Goal: Information Seeking & Learning: Learn about a topic

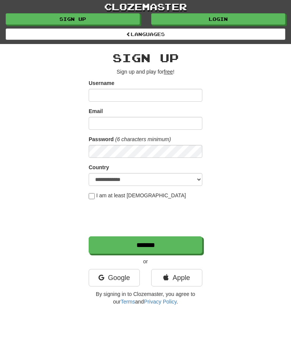
click at [208, 19] on link "Login" at bounding box center [218, 18] width 134 height 11
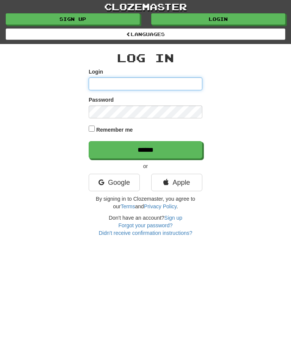
type input "********"
click at [136, 141] on p "******" at bounding box center [146, 149] width 114 height 17
click at [136, 148] on input "******" at bounding box center [146, 149] width 114 height 17
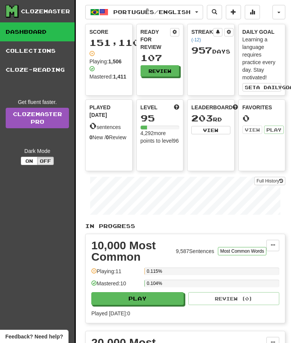
click at [157, 72] on button "Review" at bounding box center [160, 70] width 39 height 11
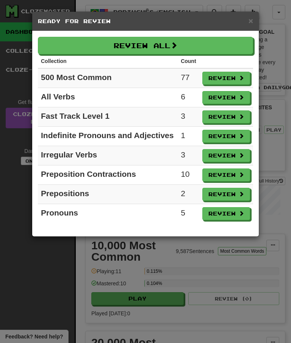
click at [147, 39] on button "Review All" at bounding box center [146, 45] width 216 height 17
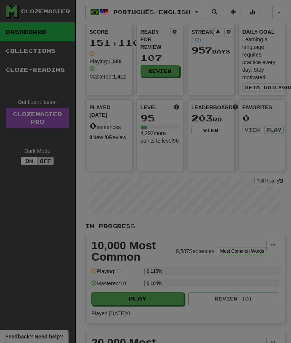
select select "**"
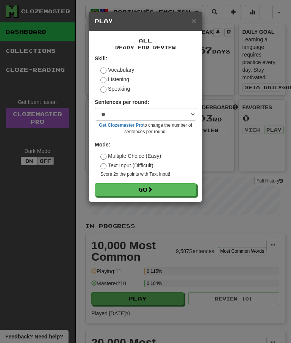
click at [151, 187] on span at bounding box center [150, 189] width 5 height 5
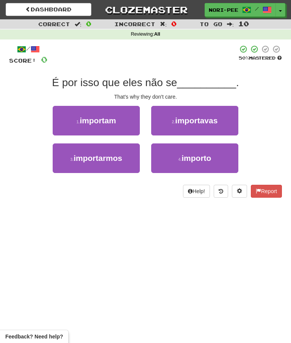
click at [90, 118] on span "importam" at bounding box center [98, 120] width 36 height 9
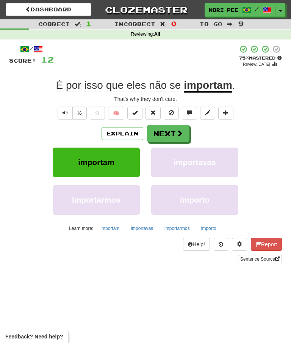
click at [170, 131] on button "Next" at bounding box center [168, 133] width 42 height 17
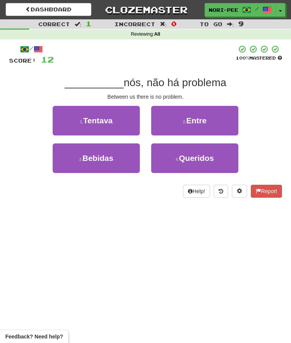
click at [204, 119] on span "Entre" at bounding box center [197, 120] width 20 height 9
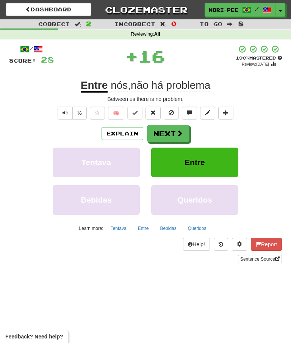
click at [175, 133] on button "Next" at bounding box center [168, 133] width 42 height 17
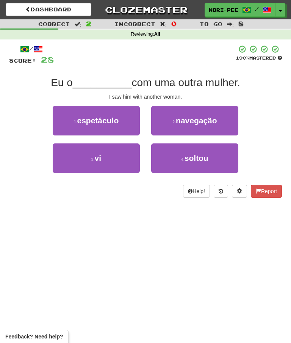
click at [125, 159] on button "3 . vi" at bounding box center [96, 158] width 87 height 30
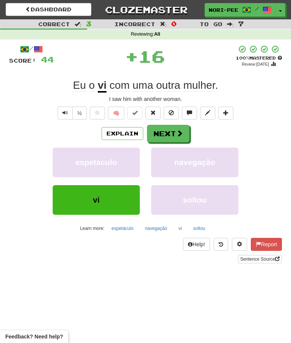
click at [175, 133] on button "Next" at bounding box center [168, 133] width 42 height 17
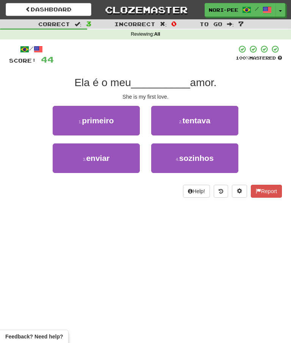
click at [114, 122] on span "primeiro" at bounding box center [98, 120] width 32 height 9
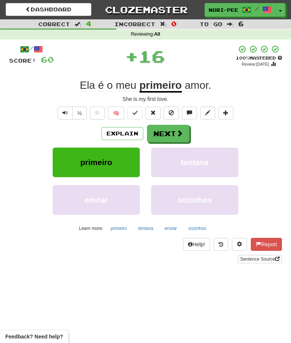
click at [181, 130] on span at bounding box center [179, 133] width 7 height 7
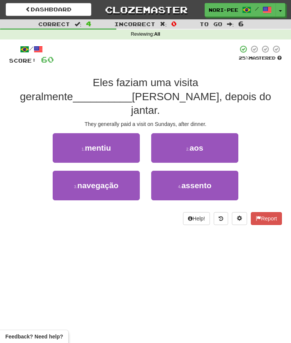
click at [191, 143] on span "aos" at bounding box center [197, 147] width 14 height 9
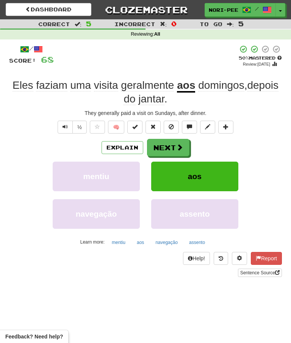
click at [173, 145] on button "Next" at bounding box center [168, 147] width 42 height 17
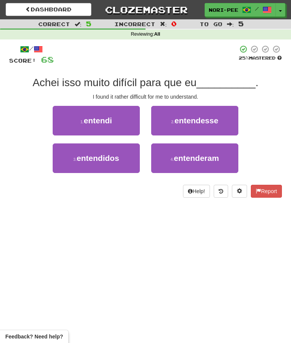
click at [112, 116] on span "entendi" at bounding box center [98, 120] width 28 height 9
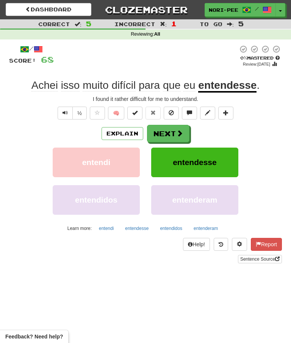
click at [125, 133] on button "Explain" at bounding box center [123, 133] width 42 height 13
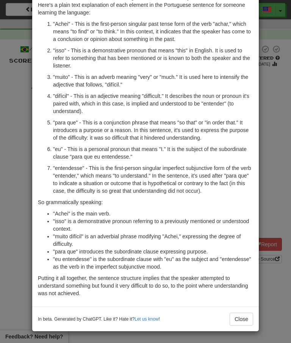
scroll to position [62, 0]
click at [247, 316] on button "Close" at bounding box center [242, 319] width 24 height 13
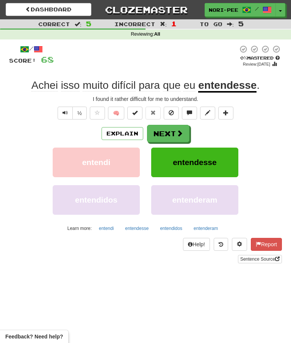
click at [175, 133] on button "Next" at bounding box center [168, 133] width 42 height 17
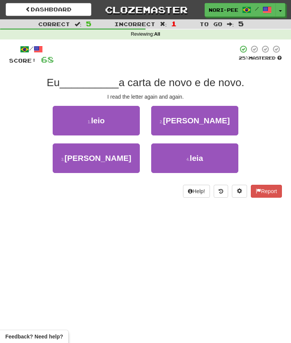
click at [76, 124] on button "1 . leio" at bounding box center [96, 121] width 87 height 30
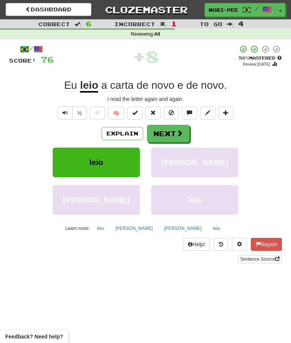
click at [173, 132] on button "Next" at bounding box center [168, 133] width 42 height 17
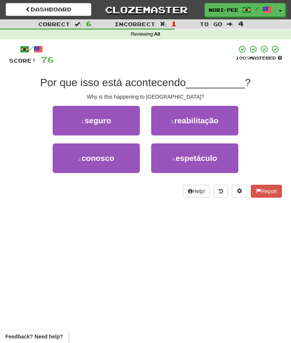
click at [99, 157] on span "conosco" at bounding box center [98, 158] width 33 height 9
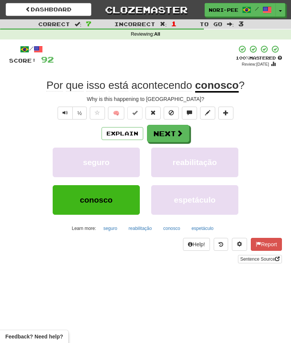
click at [176, 131] on span at bounding box center [179, 133] width 7 height 7
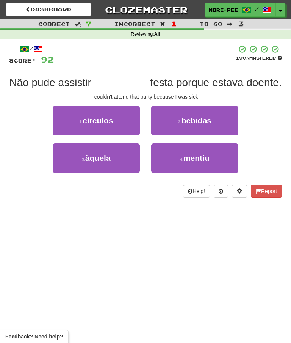
click at [105, 173] on button "3 . àquela" at bounding box center [96, 158] width 87 height 30
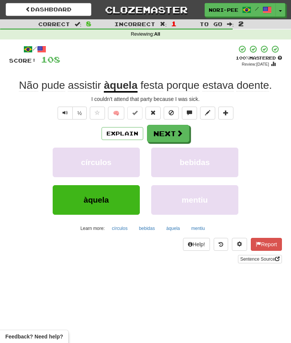
click at [172, 129] on button "Next" at bounding box center [168, 133] width 42 height 17
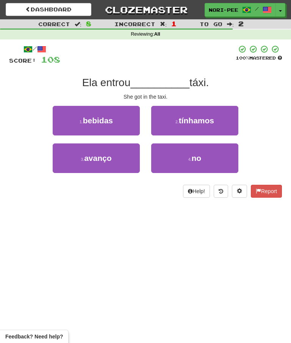
click at [176, 159] on button "4 . no" at bounding box center [194, 158] width 87 height 30
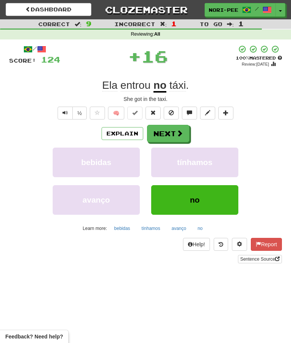
click at [166, 130] on button "Next" at bounding box center [168, 133] width 42 height 17
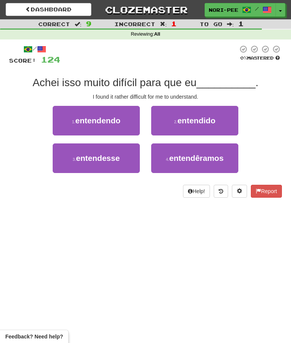
click at [117, 159] on span "entendesse" at bounding box center [98, 158] width 44 height 9
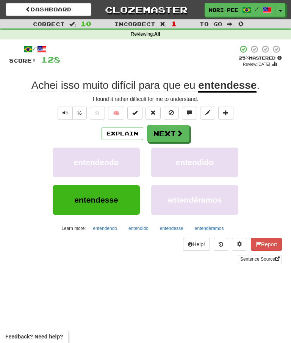
click at [174, 131] on button "Next" at bounding box center [168, 133] width 42 height 17
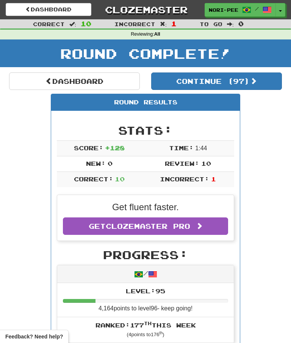
click at [280, 10] on span "button" at bounding box center [280, 11] width 3 height 2
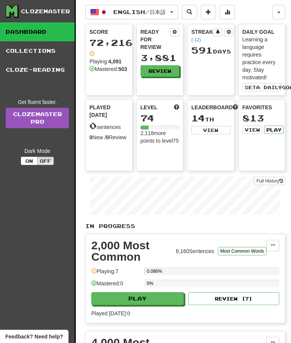
click at [273, 129] on button "Play" at bounding box center [274, 130] width 20 height 8
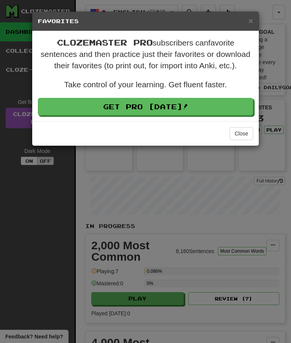
click at [239, 133] on button "Close" at bounding box center [242, 133] width 24 height 13
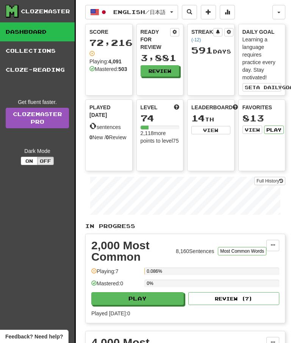
click at [40, 50] on link "Collections" at bounding box center [37, 50] width 75 height 19
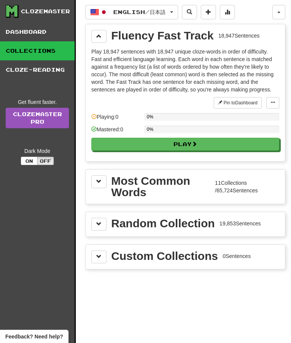
click at [104, 35] on button at bounding box center [98, 36] width 15 height 13
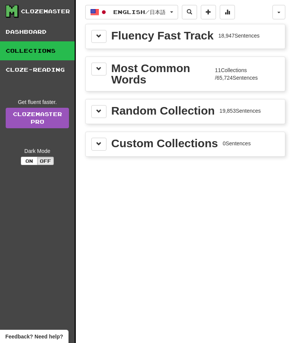
click at [102, 69] on button at bounding box center [98, 69] width 15 height 13
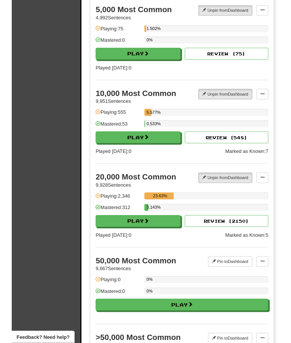
scroll to position [655, 0]
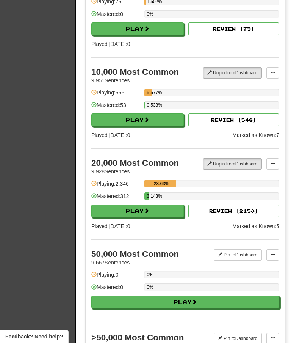
click at [135, 206] on button "Play" at bounding box center [137, 211] width 93 height 13
select select "**"
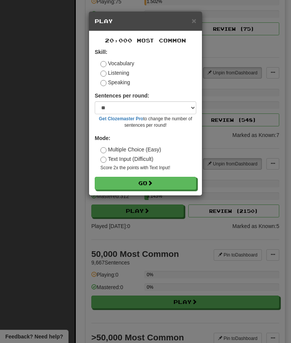
click at [140, 180] on button "Go" at bounding box center [146, 183] width 102 height 13
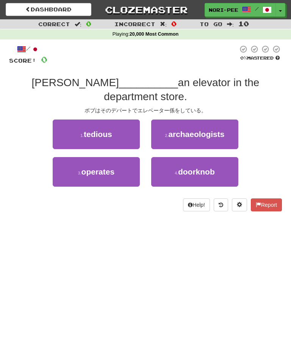
click at [111, 167] on span "operates" at bounding box center [98, 171] width 33 height 9
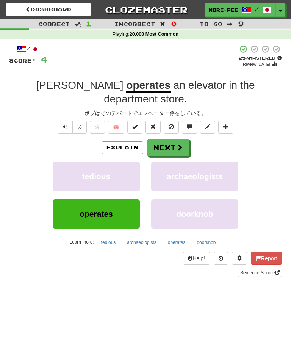
click at [170, 139] on button "Next" at bounding box center [168, 147] width 42 height 17
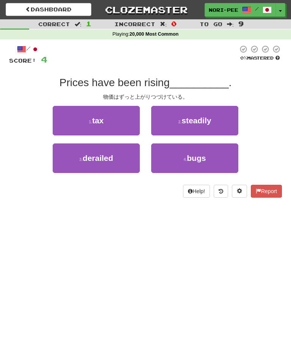
click at [202, 119] on span "steadily" at bounding box center [197, 120] width 30 height 9
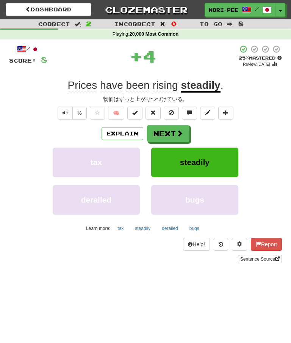
click at [165, 135] on button "Next" at bounding box center [168, 133] width 42 height 17
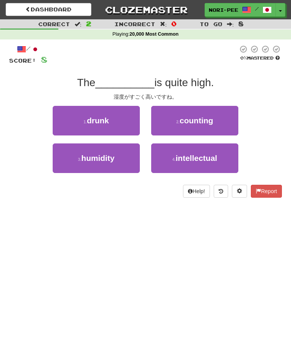
click at [122, 166] on button "3 . humidity" at bounding box center [96, 158] width 87 height 30
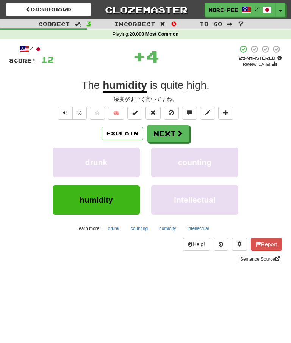
click at [169, 133] on button "Next" at bounding box center [168, 133] width 42 height 17
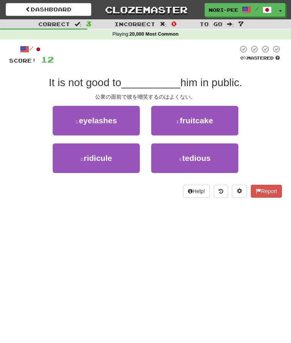
click at [117, 164] on button "3 . ridicule" at bounding box center [96, 158] width 87 height 30
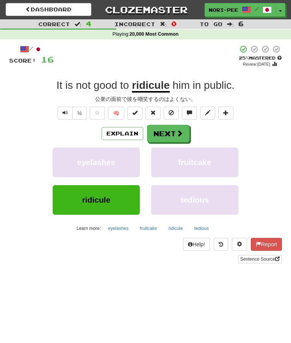
click at [173, 131] on button "Next" at bounding box center [168, 133] width 42 height 17
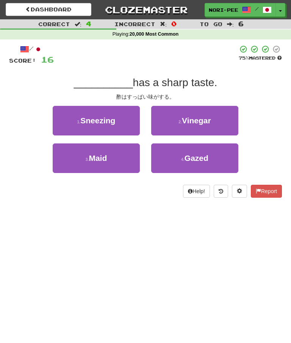
click at [201, 123] on span "Vinegar" at bounding box center [196, 120] width 29 height 9
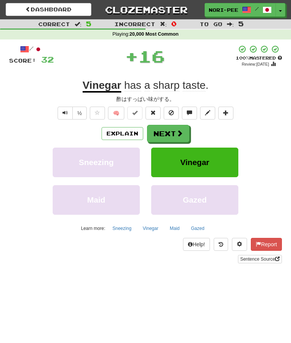
click at [168, 134] on button "Next" at bounding box center [168, 133] width 42 height 17
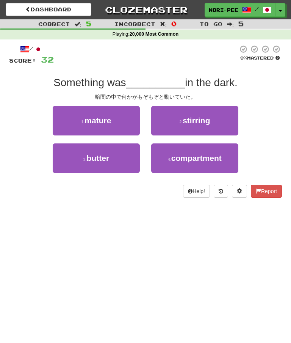
click at [204, 122] on span "stirring" at bounding box center [196, 120] width 27 height 9
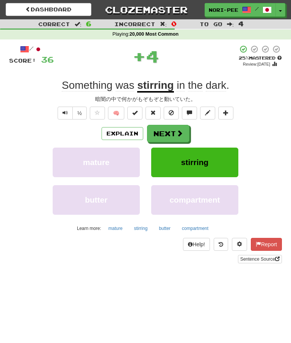
click at [118, 135] on button "Explain" at bounding box center [123, 133] width 42 height 13
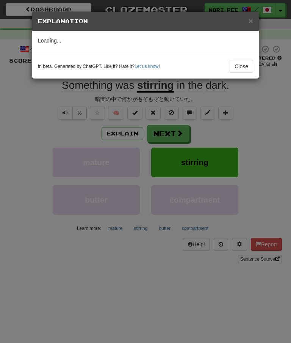
click at [245, 60] on button "Close" at bounding box center [242, 66] width 24 height 13
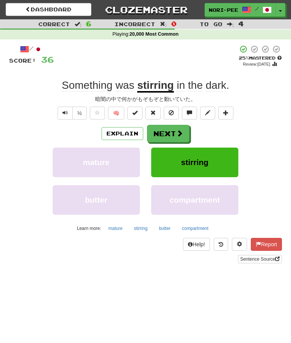
click at [169, 132] on button "Next" at bounding box center [168, 133] width 42 height 17
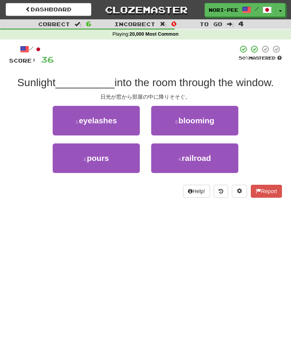
click at [96, 164] on button "3 . pours" at bounding box center [96, 158] width 87 height 30
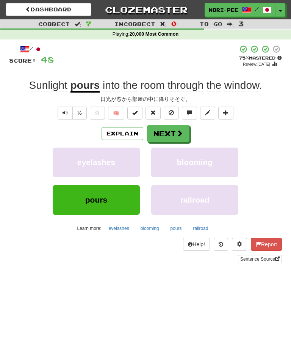
click at [171, 130] on button "Next" at bounding box center [168, 133] width 42 height 17
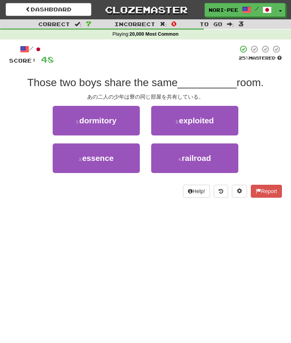
click at [119, 113] on button "1 . dormitory" at bounding box center [96, 121] width 87 height 30
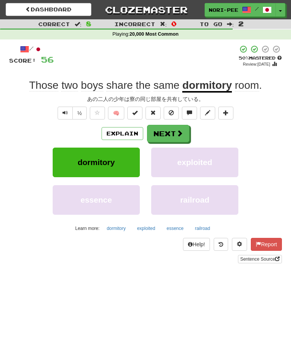
click at [171, 132] on button "Next" at bounding box center [168, 133] width 42 height 17
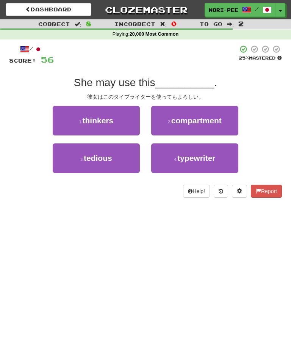
click at [171, 159] on button "4 . typewriter" at bounding box center [194, 158] width 87 height 30
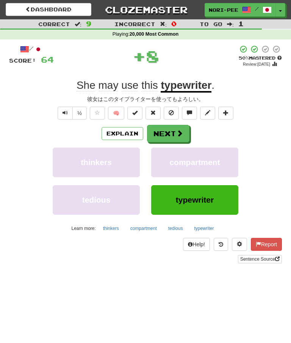
click at [173, 130] on button "Next" at bounding box center [168, 133] width 42 height 17
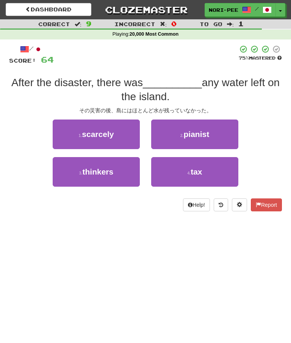
click at [120, 139] on button "1 . scarcely" at bounding box center [96, 135] width 87 height 30
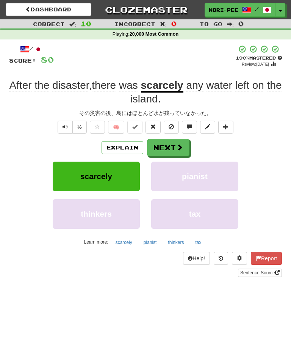
click at [170, 144] on button "Next" at bounding box center [168, 147] width 42 height 17
